Goal: Information Seeking & Learning: Find specific fact

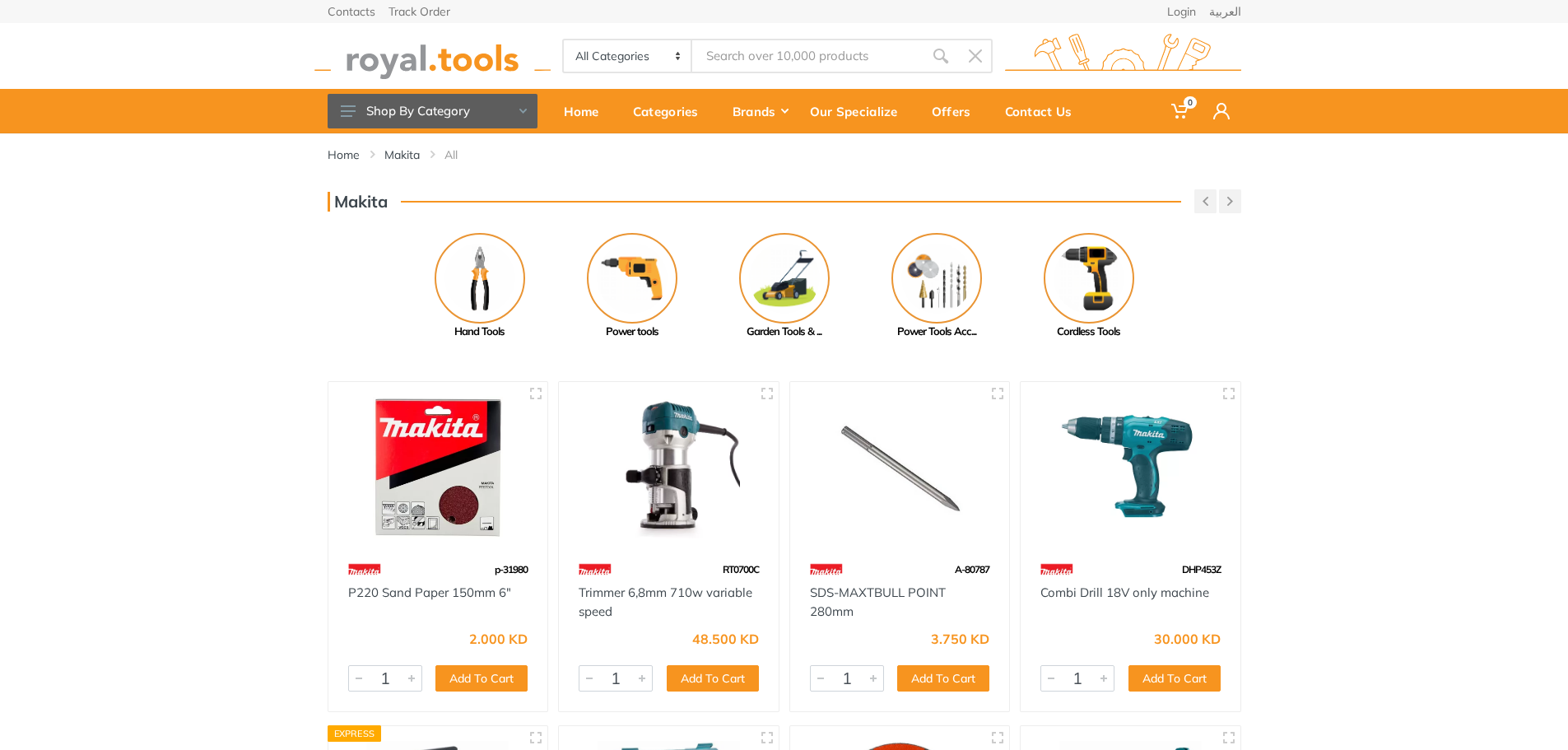
click at [830, 52] on input "Site search" at bounding box center [808, 56] width 230 height 34
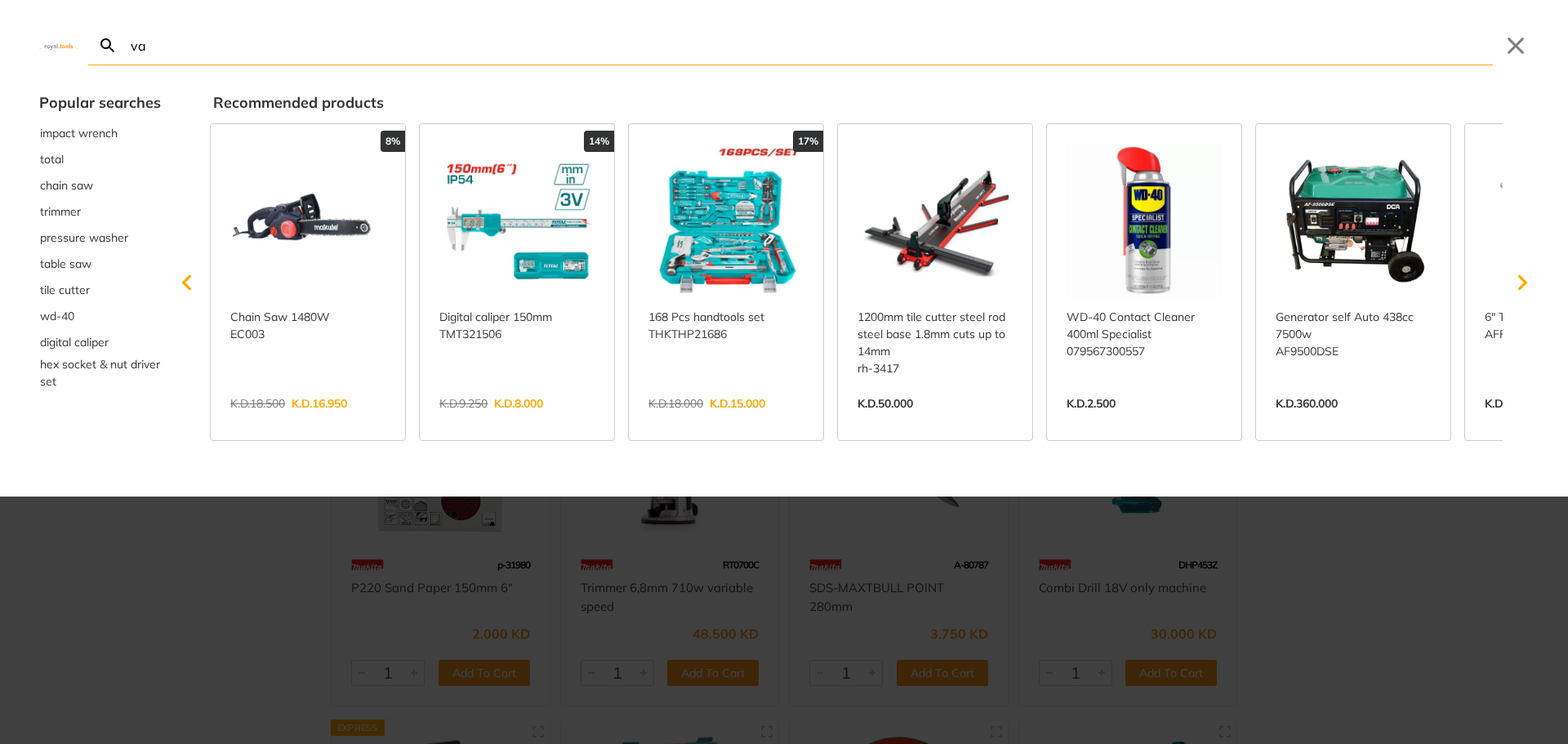
type input "va"
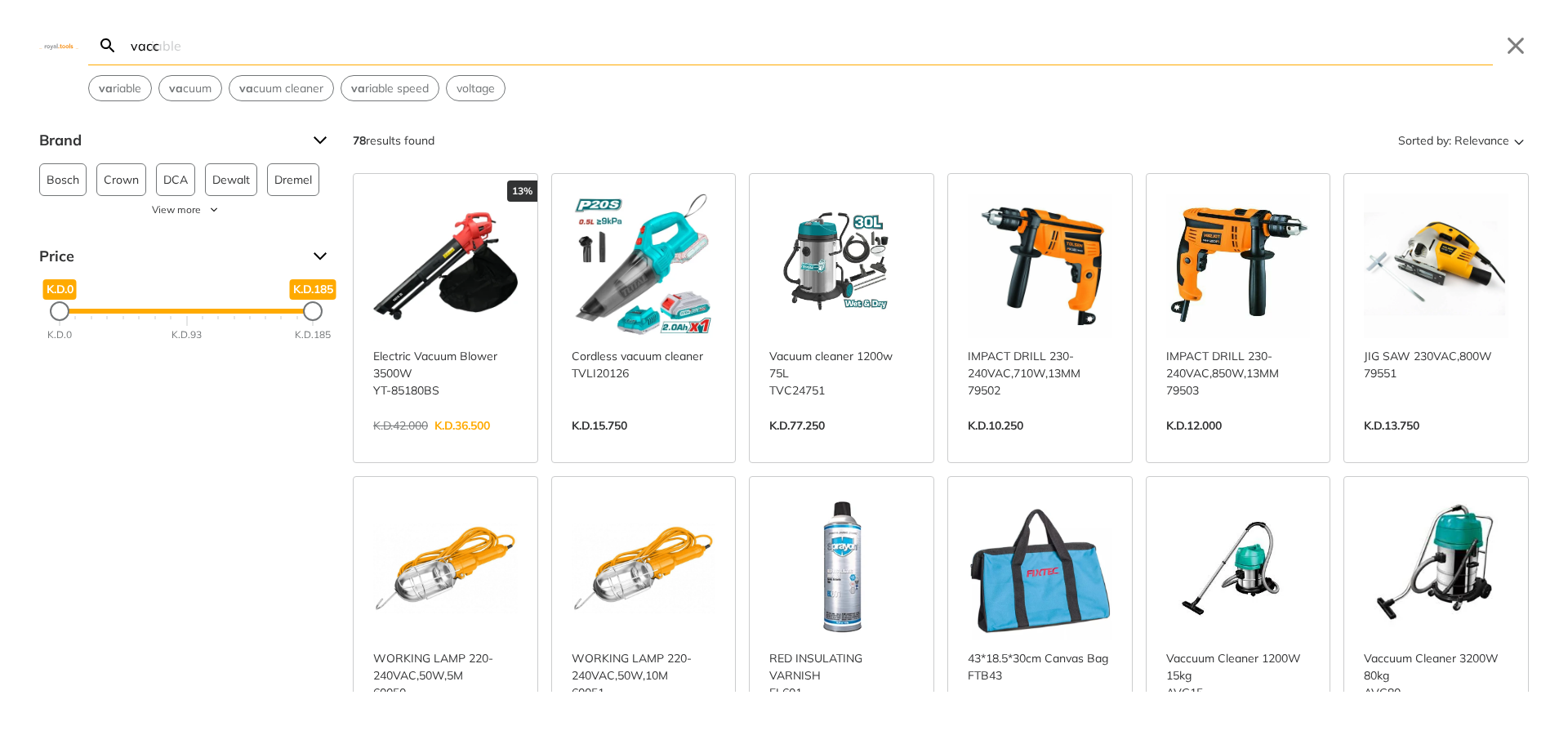
type input "vaccu"
